Goal: Task Accomplishment & Management: Use online tool/utility

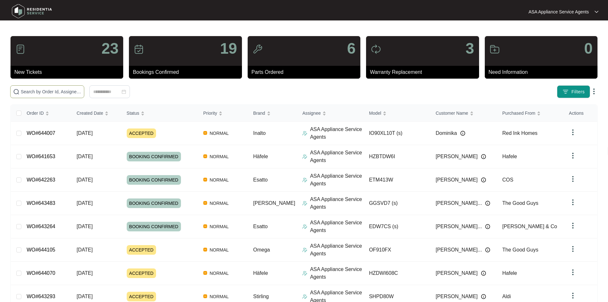
click at [84, 95] on span at bounding box center [47, 91] width 74 height 13
click at [84, 88] on span at bounding box center [47, 91] width 74 height 13
paste input "642263"
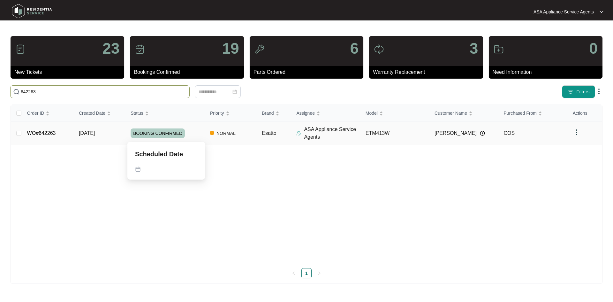
type input "642263"
click at [140, 135] on span "BOOKING CONFIRMED" at bounding box center [158, 133] width 54 height 10
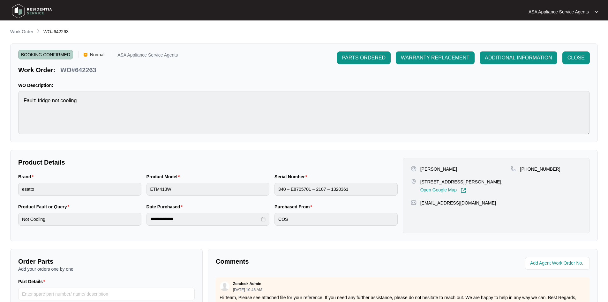
click at [542, 34] on div "Work Order WO#642263" at bounding box center [304, 32] width 588 height 8
click at [573, 54] on span "CLOSE" at bounding box center [575, 58] width 17 height 8
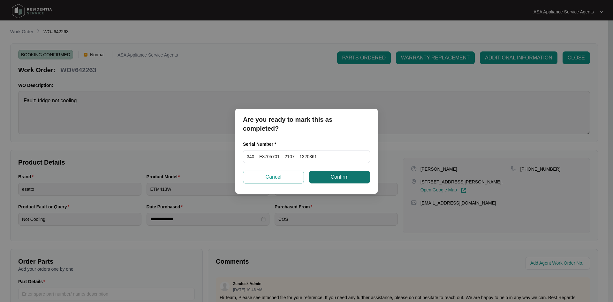
click at [333, 174] on span "Confirm" at bounding box center [339, 177] width 18 height 8
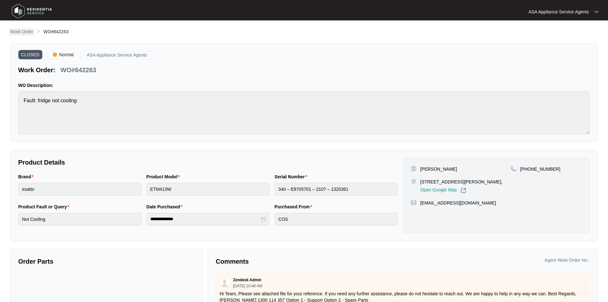
click at [19, 29] on p "Work Order" at bounding box center [21, 31] width 23 height 6
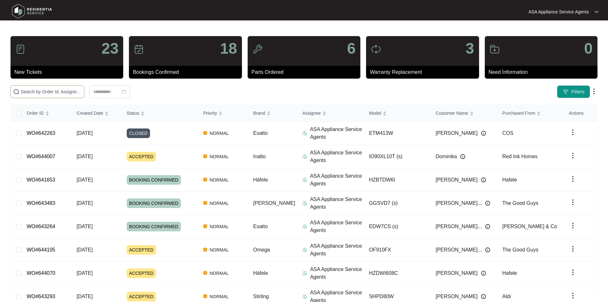
click at [84, 96] on span at bounding box center [47, 91] width 74 height 13
click at [84, 88] on span at bounding box center [47, 91] width 74 height 13
paste input "644007"
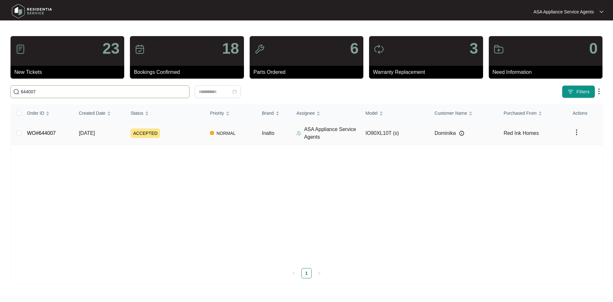
type input "644007"
click at [202, 135] on div "ACCEPTED" at bounding box center [168, 133] width 74 height 10
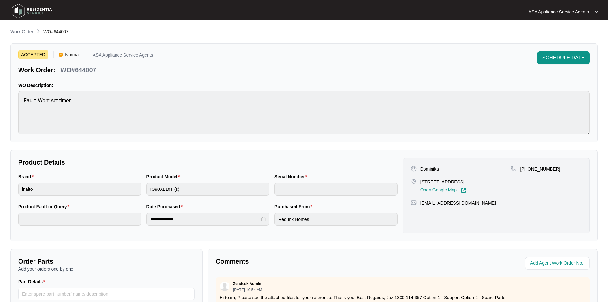
click at [213, 7] on div at bounding box center [304, 11] width 292 height 19
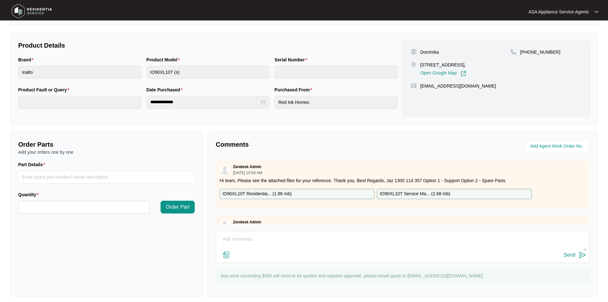
scroll to position [122, 0]
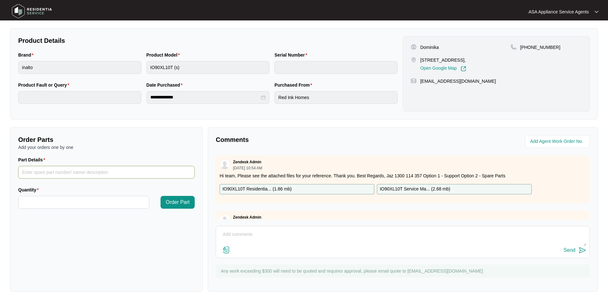
click at [102, 173] on input "Part Details" at bounding box center [106, 172] width 176 height 13
paste input "SP13262"
type input "SP13262 - display board"
click at [74, 205] on input "Quantity" at bounding box center [84, 202] width 131 height 12
type input "*"
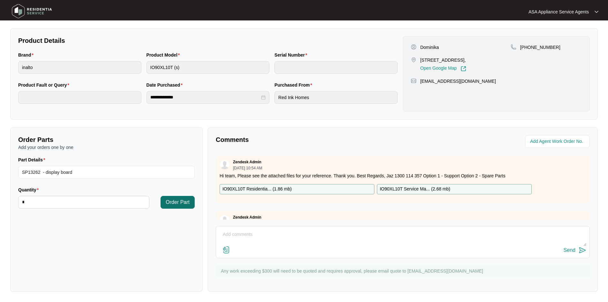
click at [183, 200] on span "Order Part" at bounding box center [178, 202] width 24 height 8
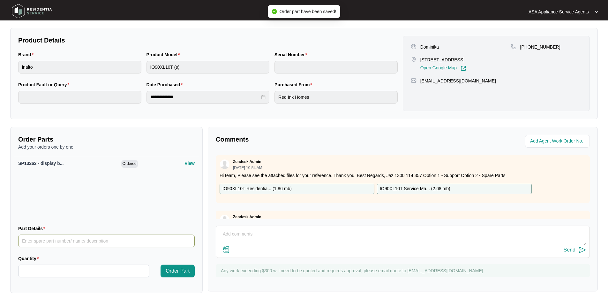
click at [72, 240] on input "Part Details" at bounding box center [106, 240] width 176 height 13
paste input "SP13169"
type input "SP13169 - Power Board"
click at [78, 268] on input "Quantity" at bounding box center [84, 271] width 131 height 12
type input "*"
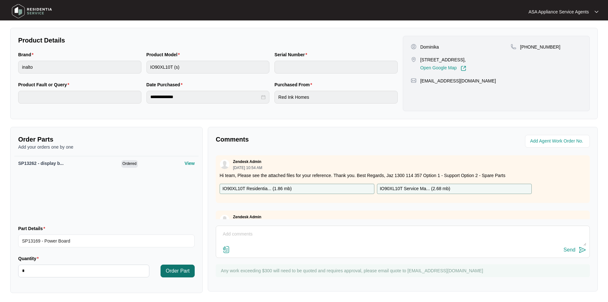
click at [168, 272] on span "Order Part" at bounding box center [178, 271] width 24 height 8
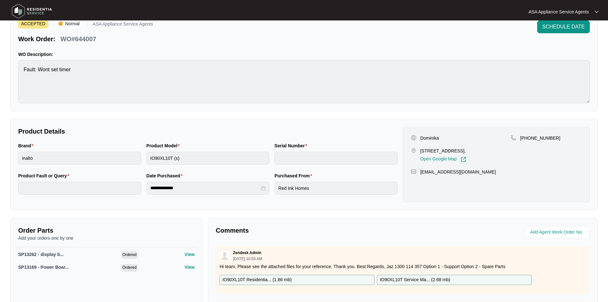
scroll to position [0, 0]
